Goal: Complete application form

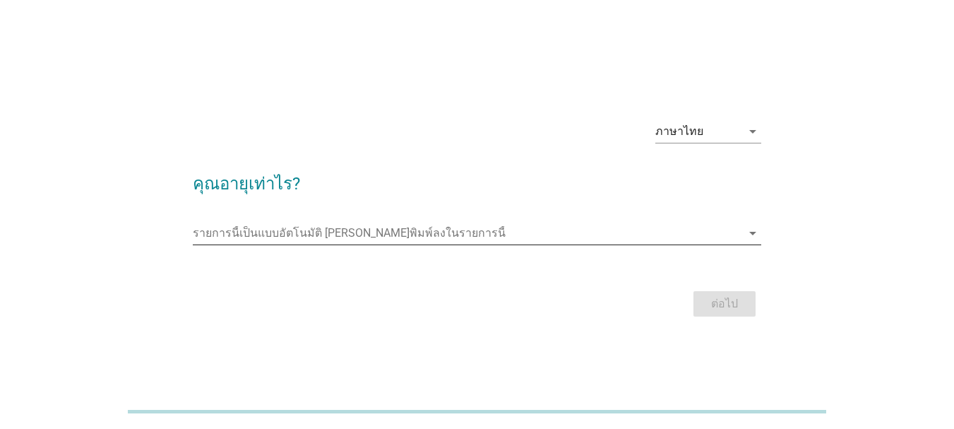
click at [463, 237] on input "รายการนี้เป็นแบบอัตโนมัติ คุณสามารถพิมพ์ลงในรายการนี้" at bounding box center [467, 233] width 549 height 23
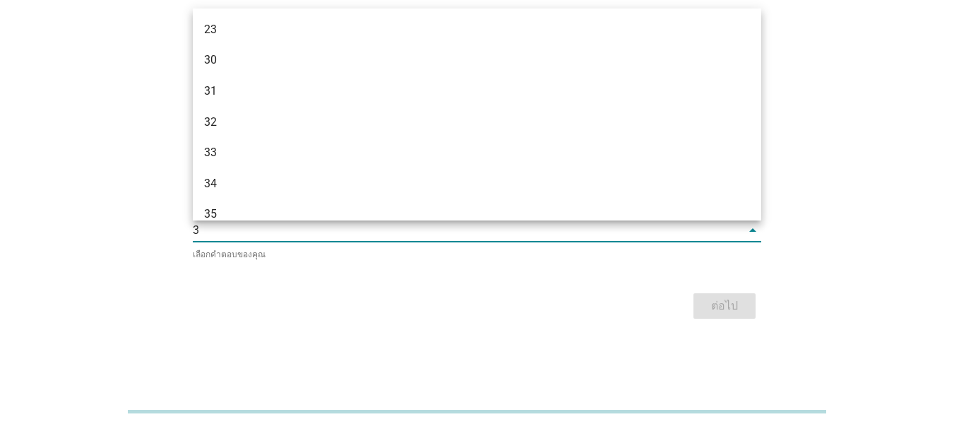
type input "31"
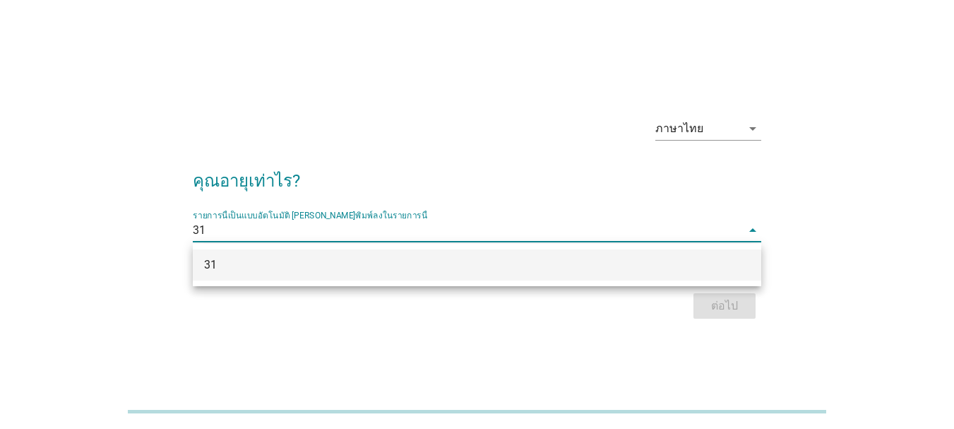
click at [470, 268] on div "31" at bounding box center [454, 264] width 501 height 17
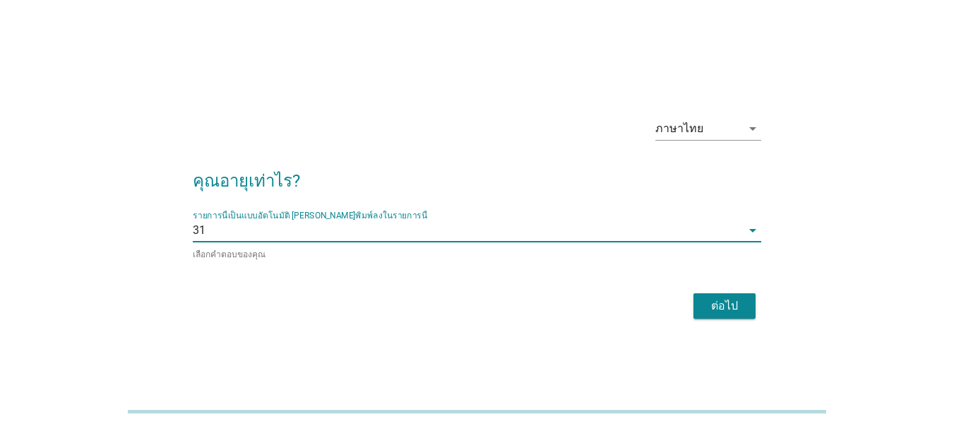
click at [702, 299] on button "ต่อไป" at bounding box center [725, 305] width 62 height 25
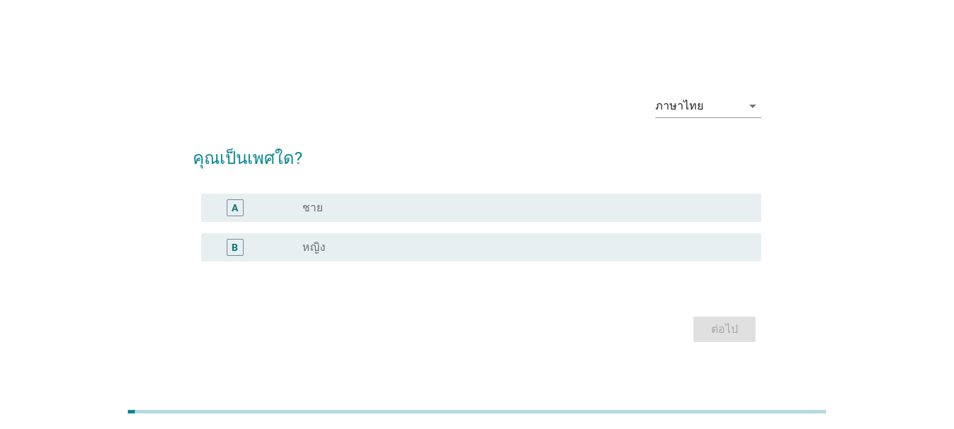
click at [365, 249] on div "radio_button_unchecked หญิง" at bounding box center [520, 247] width 437 height 14
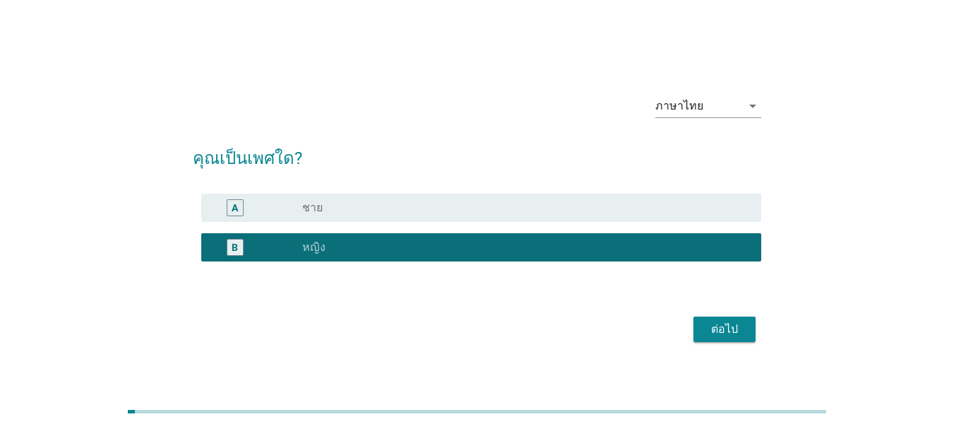
click at [737, 331] on div "ต่อไป" at bounding box center [725, 329] width 40 height 17
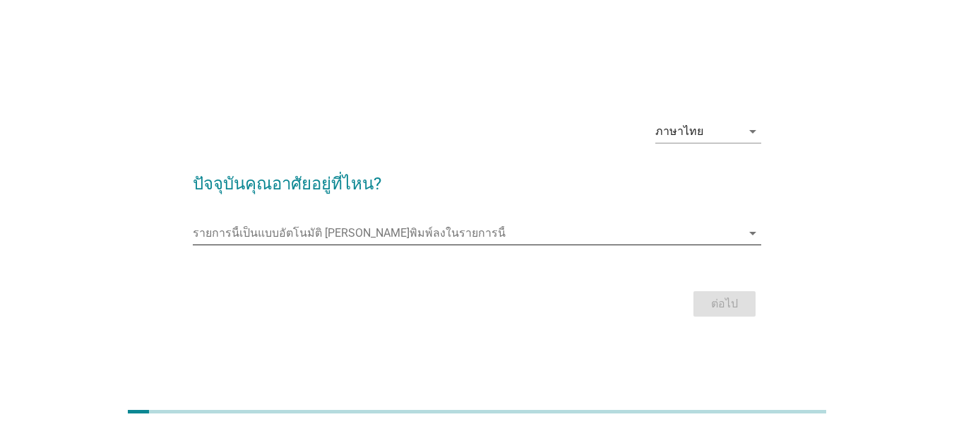
click at [678, 232] on input "รายการนี้เป็นแบบอัตโนมัติ คุณสามารถพิมพ์ลงในรายการนี้" at bounding box center [467, 233] width 549 height 23
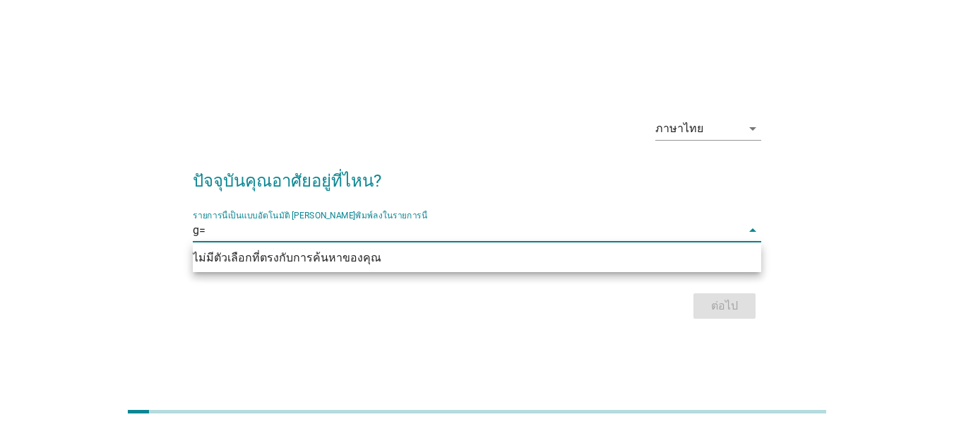
type input "g"
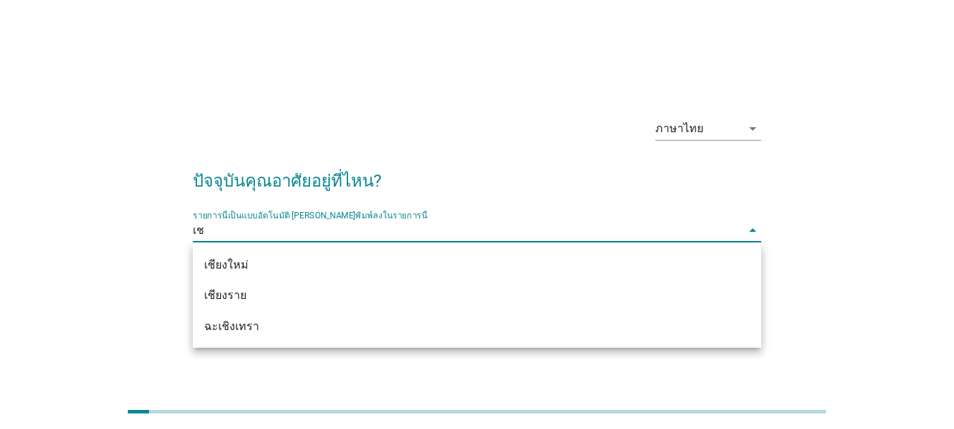
type input "เชี"
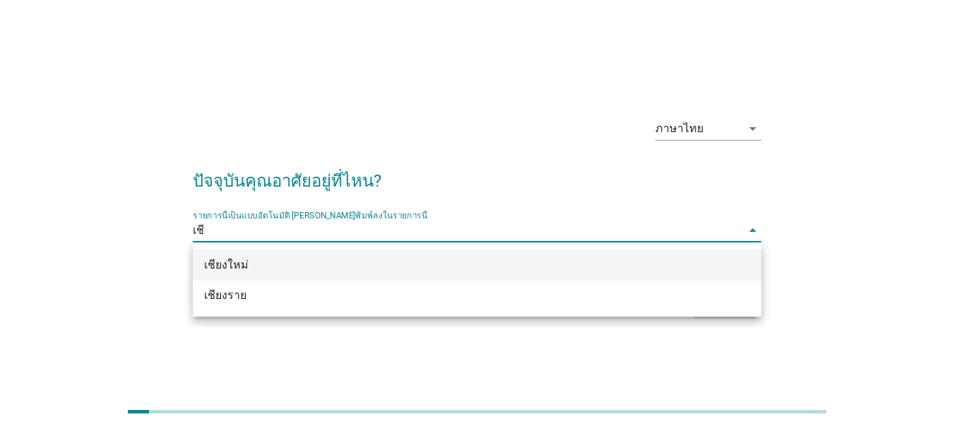
click at [244, 266] on div "เชียงใหม่" at bounding box center [454, 264] width 501 height 17
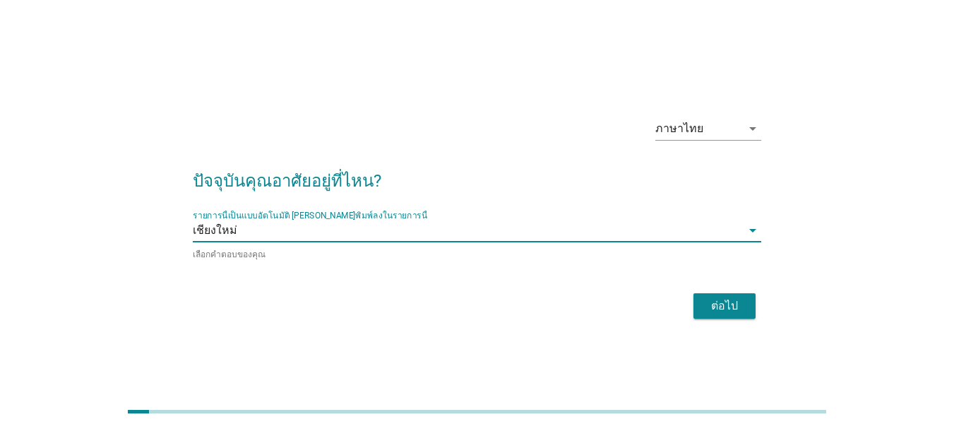
click at [720, 297] on div "ต่อไป" at bounding box center [725, 305] width 40 height 17
